Goal: Transaction & Acquisition: Purchase product/service

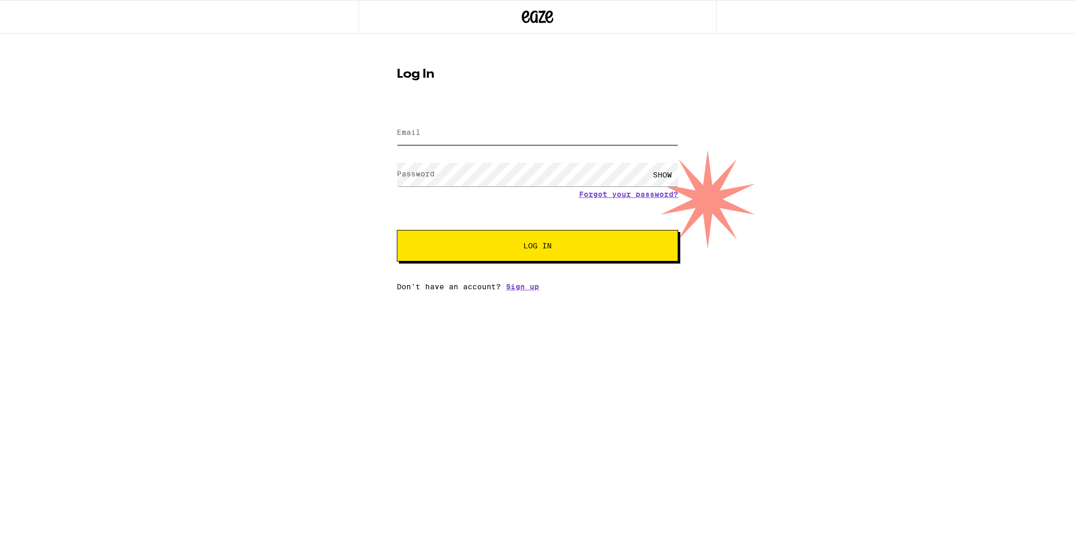
type input "[EMAIL_ADDRESS][PERSON_NAME][DOMAIN_NAME]"
click at [618, 246] on span "Log In" at bounding box center [537, 245] width 196 height 7
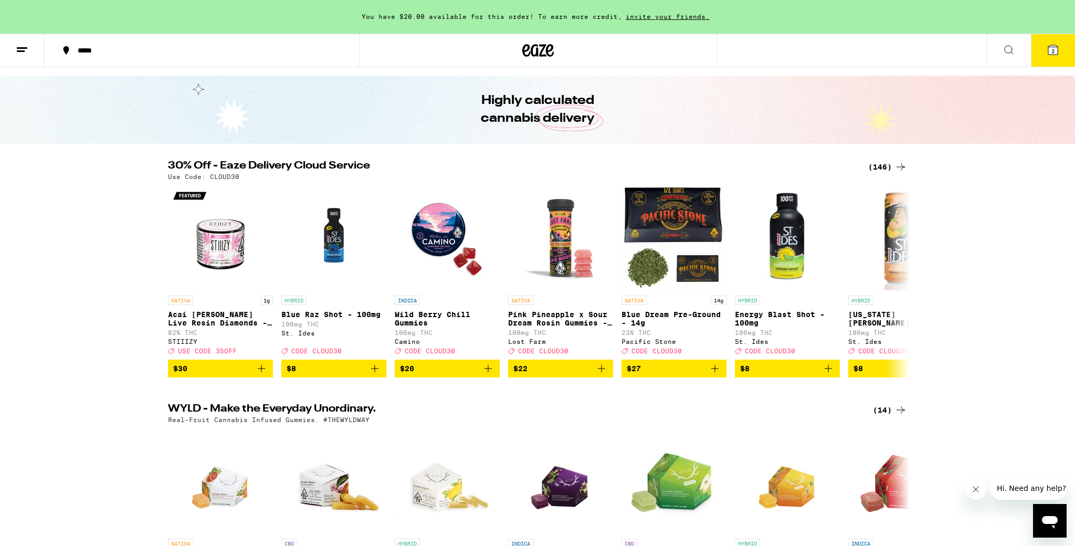
scroll to position [23, 0]
